Goal: Information Seeking & Learning: Learn about a topic

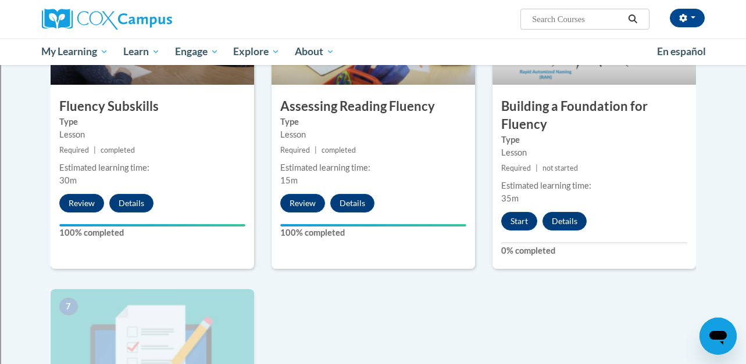
scroll to position [648, 0]
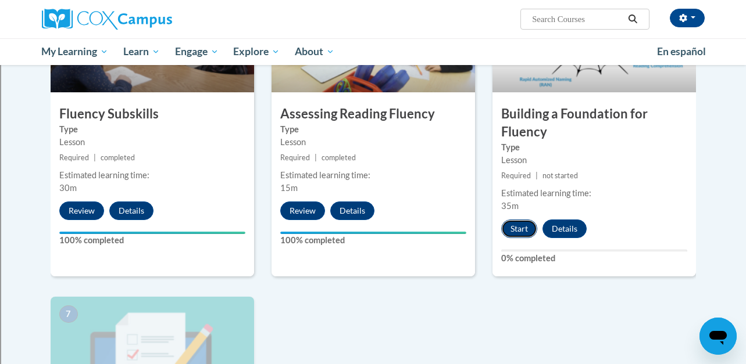
click at [510, 227] on button "Start" at bounding box center [519, 229] width 36 height 19
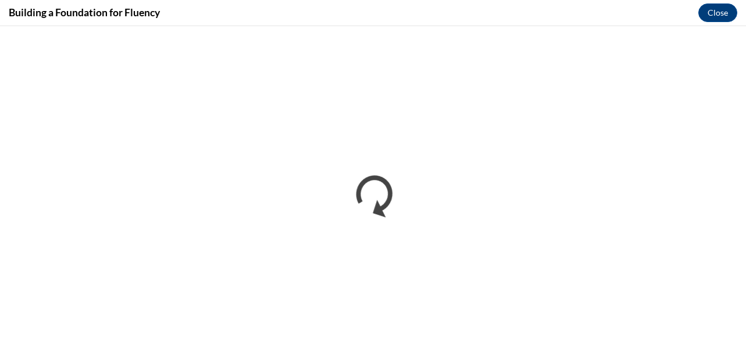
scroll to position [0, 0]
